Goal: Task Accomplishment & Management: Use online tool/utility

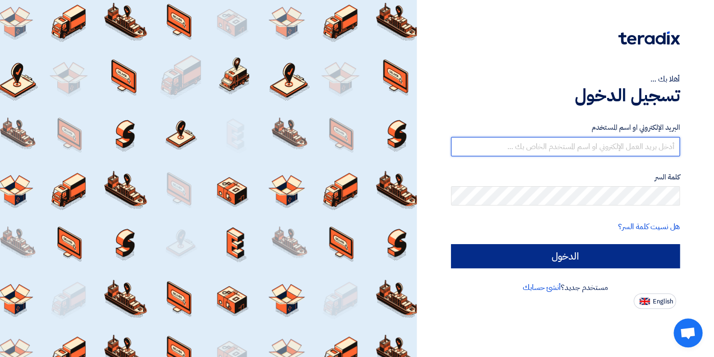
type input "[EMAIL_ADDRESS][PERSON_NAME][DOMAIN_NAME]"
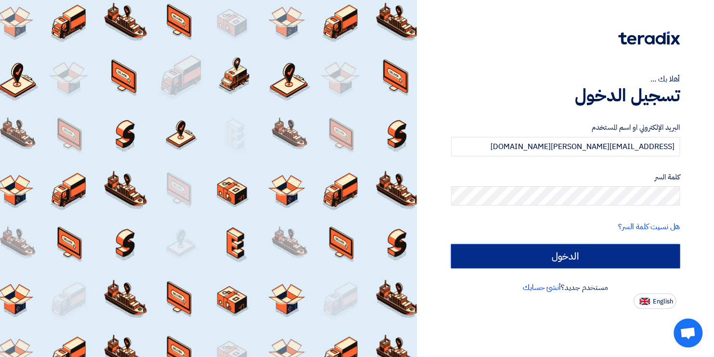
click at [594, 251] on input "الدخول" at bounding box center [565, 256] width 229 height 24
type input "Sign in"
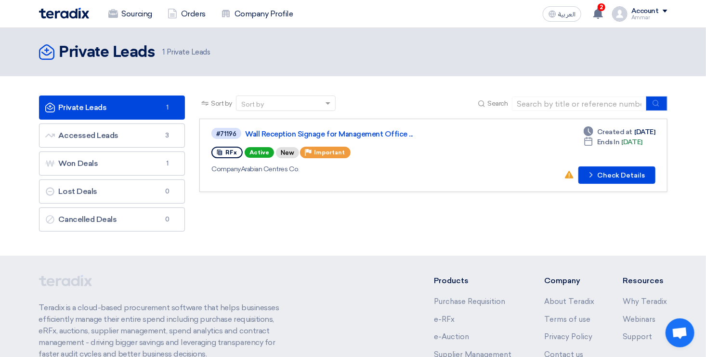
click at [159, 104] on link "Private Leads Private Leads 1" at bounding box center [112, 107] width 146 height 24
click at [604, 172] on button "Check details Check Details" at bounding box center [617, 174] width 77 height 17
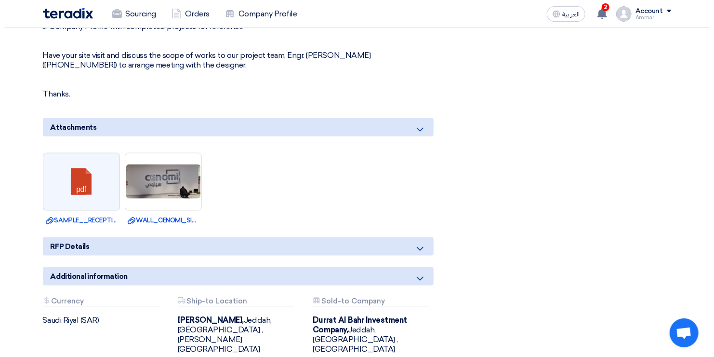
scroll to position [597, 0]
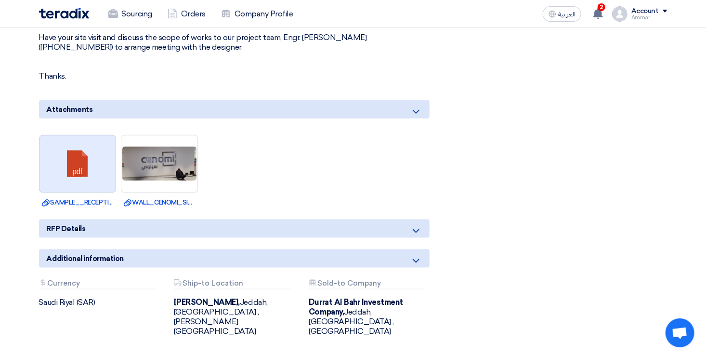
click at [84, 159] on link at bounding box center [78, 164] width 77 height 58
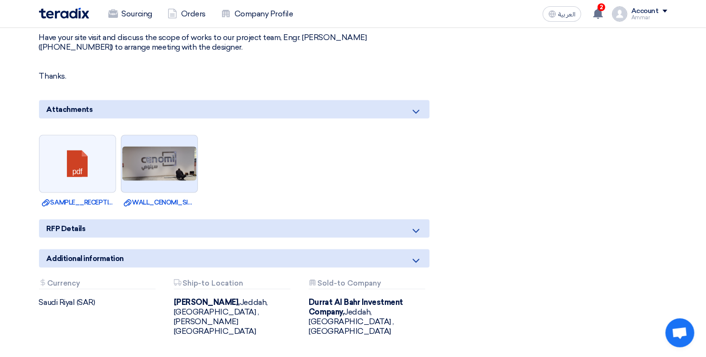
click at [173, 169] on img at bounding box center [159, 163] width 76 height 36
